Goal: Information Seeking & Learning: Learn about a topic

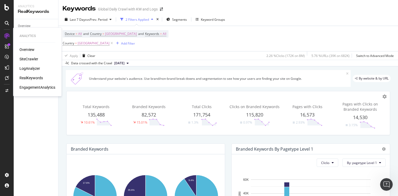
scroll to position [172, 0]
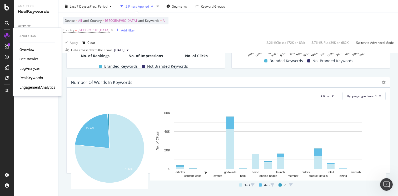
click at [27, 36] on div "Analytics" at bounding box center [37, 36] width 36 height 4
click at [5, 35] on icon at bounding box center [6, 35] width 5 height 5
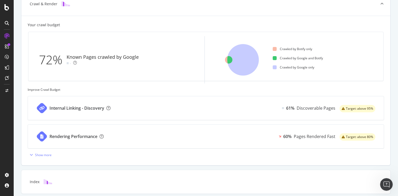
scroll to position [212, 0]
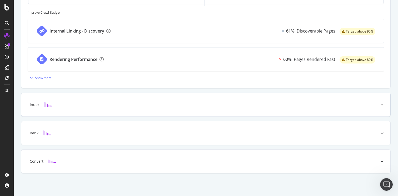
click at [166, 105] on div "Index" at bounding box center [197, 104] width 348 height 5
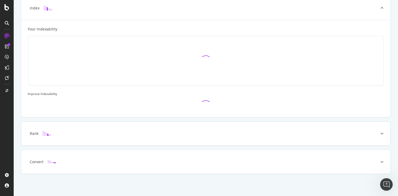
click at [155, 129] on div "Rank" at bounding box center [205, 134] width 369 height 24
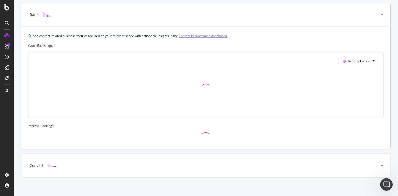
scroll to position [185, 0]
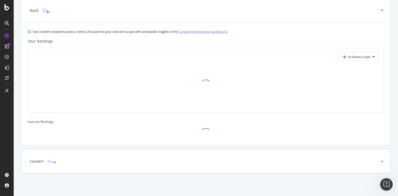
click at [145, 167] on div "Convert" at bounding box center [205, 162] width 369 height 24
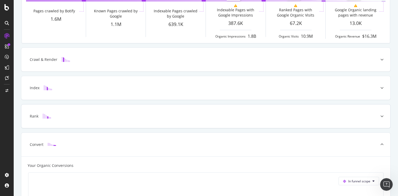
click at [140, 123] on div "Rank" at bounding box center [205, 117] width 369 height 24
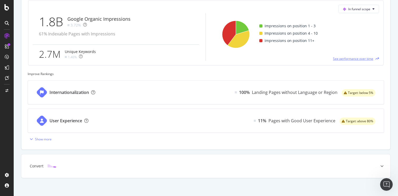
scroll to position [233, 0]
click at [157, 123] on div "User Experience 11% Pages with Good User Experience Target: above 80%" at bounding box center [205, 121] width 355 height 24
